Goal: Check status: Check status

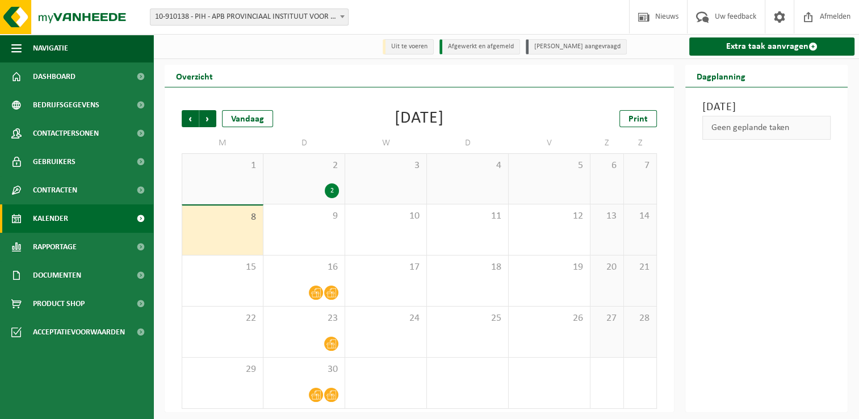
click at [394, 139] on td "W" at bounding box center [386, 143] width 82 height 20
click at [395, 118] on div "[DATE]" at bounding box center [419, 118] width 49 height 17
click at [382, 131] on div "Vorige Volgende Vandaag [DATE] Print M D W D V Z Z 1 2 2 3 4 5 6 7 8 9 10 11 12…" at bounding box center [419, 259] width 487 height 321
drag, startPoint x: 421, startPoint y: 106, endPoint x: 388, endPoint y: 108, distance: 32.4
click at [421, 106] on div "Vorige Volgende Vandaag [DATE] Print M D W D V Z Z 1 2 2 3 4 5 6 7 8 9 10 11 12…" at bounding box center [419, 259] width 487 height 321
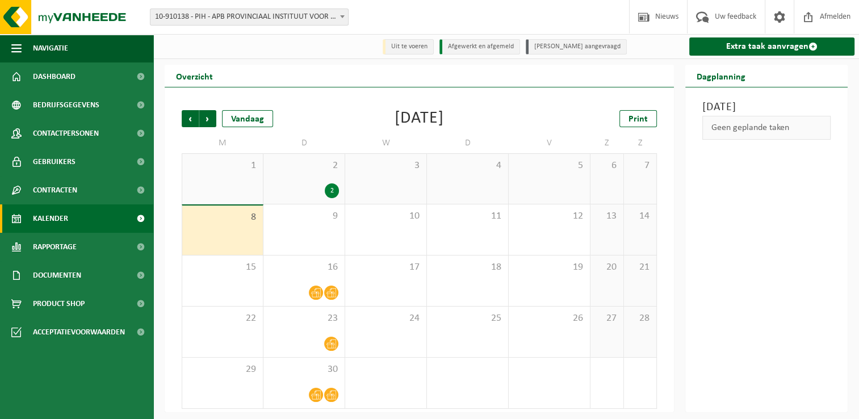
click at [395, 124] on div "[DATE]" at bounding box center [419, 118] width 49 height 17
click at [395, 127] on div "[DATE]" at bounding box center [419, 118] width 49 height 17
